Goal: Information Seeking & Learning: Learn about a topic

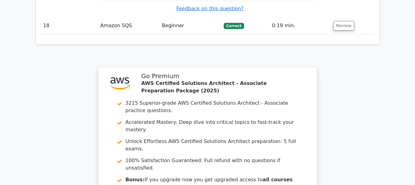
scroll to position [1807, 0]
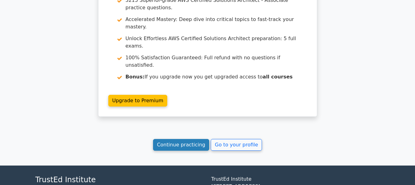
click at [190, 139] on link "Continue practicing" at bounding box center [181, 145] width 56 height 12
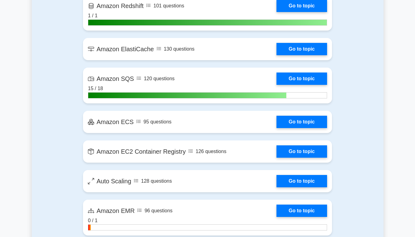
scroll to position [1029, 0]
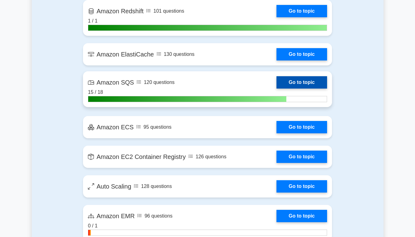
click at [312, 84] on link "Go to topic" at bounding box center [302, 82] width 51 height 12
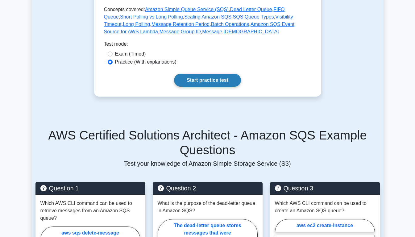
click at [211, 85] on link "Start practice test" at bounding box center [207, 80] width 67 height 13
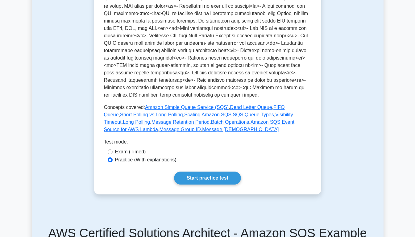
scroll to position [206, 0]
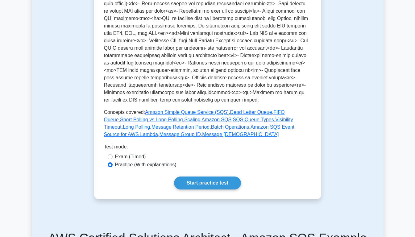
click at [125, 159] on label "Exam (Timed)" at bounding box center [130, 156] width 31 height 7
click at [113, 159] on input "Exam (Timed)" at bounding box center [110, 156] width 5 height 5
radio input "true"
click at [209, 182] on link "Start practice test" at bounding box center [207, 183] width 67 height 13
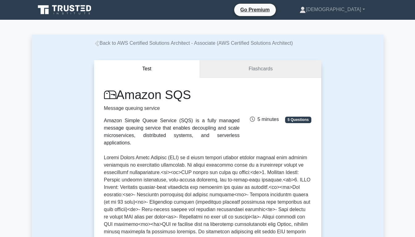
click at [264, 73] on link "Flashcards" at bounding box center [260, 69] width 121 height 18
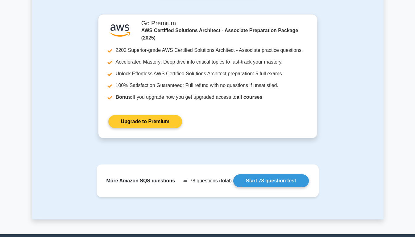
scroll to position [782, 0]
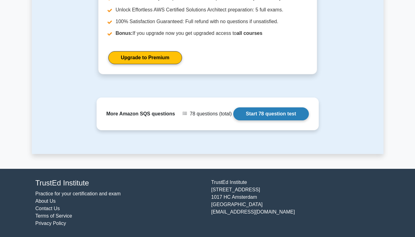
click at [274, 114] on link "Start 78 question test" at bounding box center [271, 113] width 76 height 13
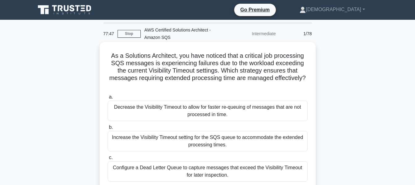
click at [188, 75] on h5 "As a Solutions Architect, you have noticed that a critical job processing SQS m…" at bounding box center [207, 71] width 201 height 38
drag, startPoint x: 297, startPoint y: 61, endPoint x: 301, endPoint y: 66, distance: 6.6
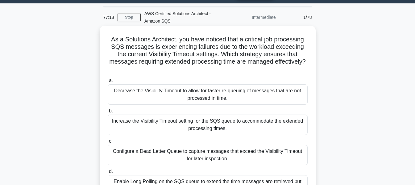
scroll to position [20, 0]
